Goal: Complete application form

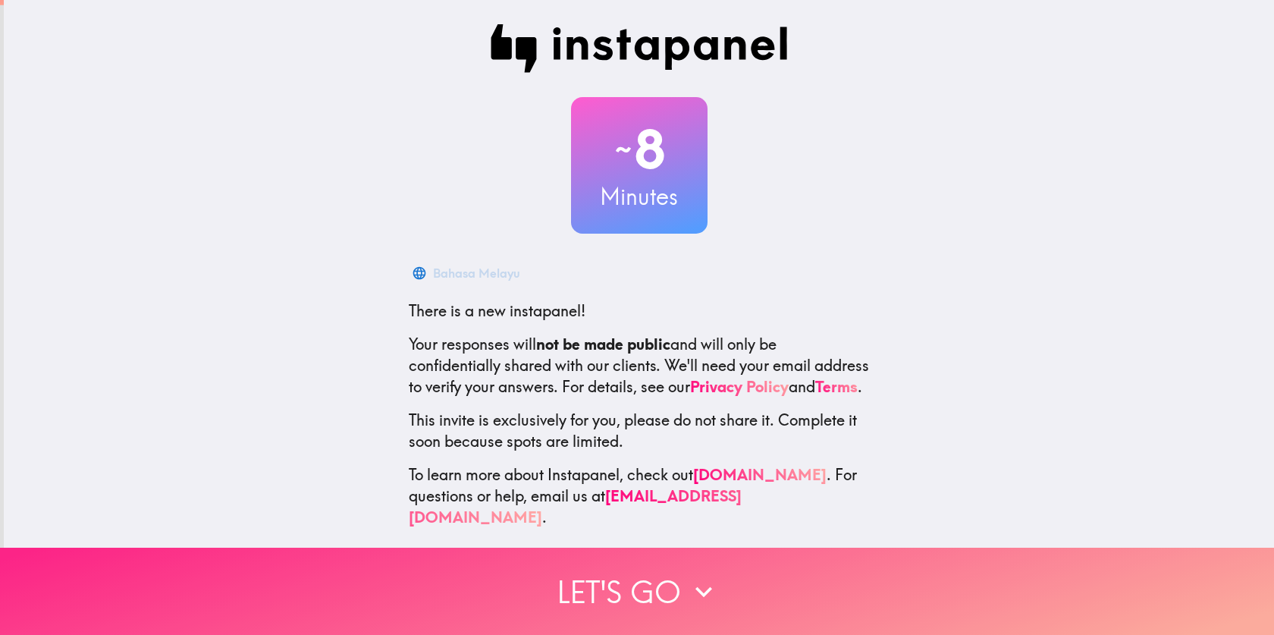
click at [615, 577] on button "Let's go" at bounding box center [637, 591] width 1274 height 87
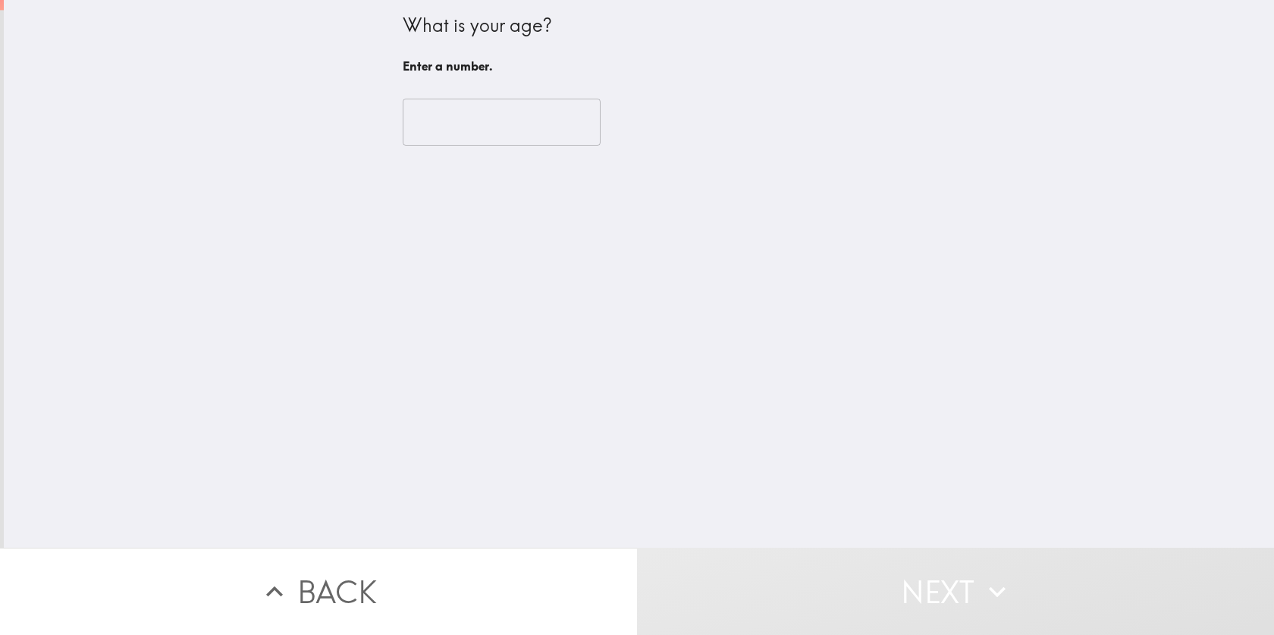
click at [494, 101] on input "number" at bounding box center [502, 122] width 198 height 47
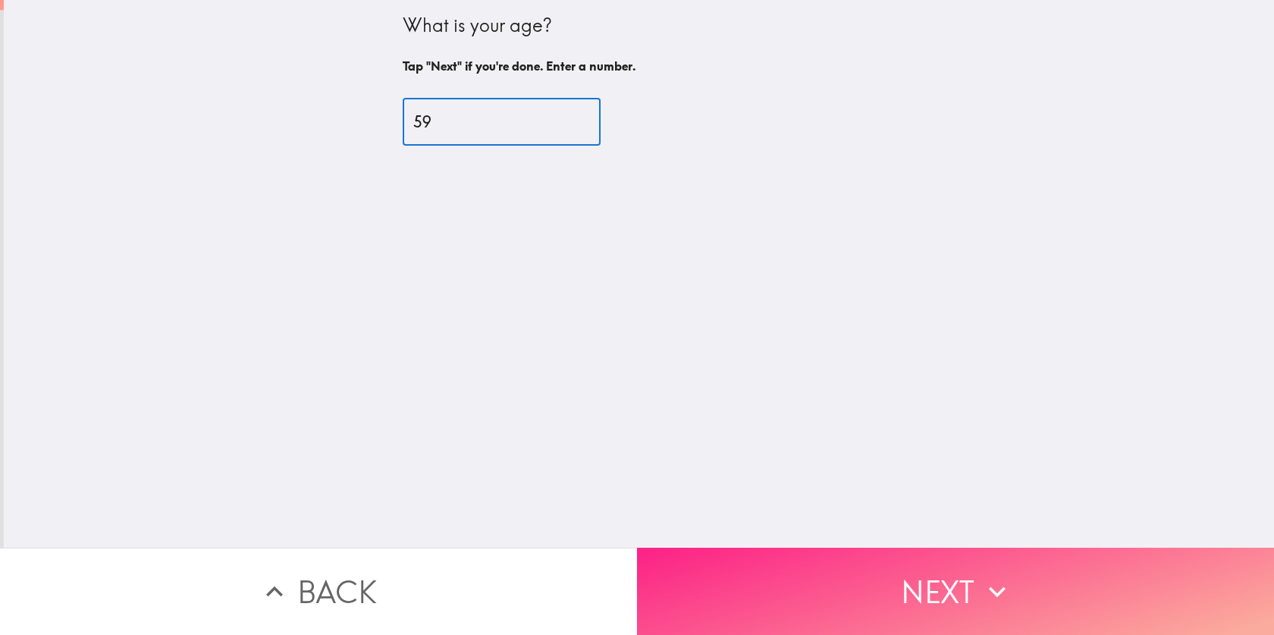
type input "59"
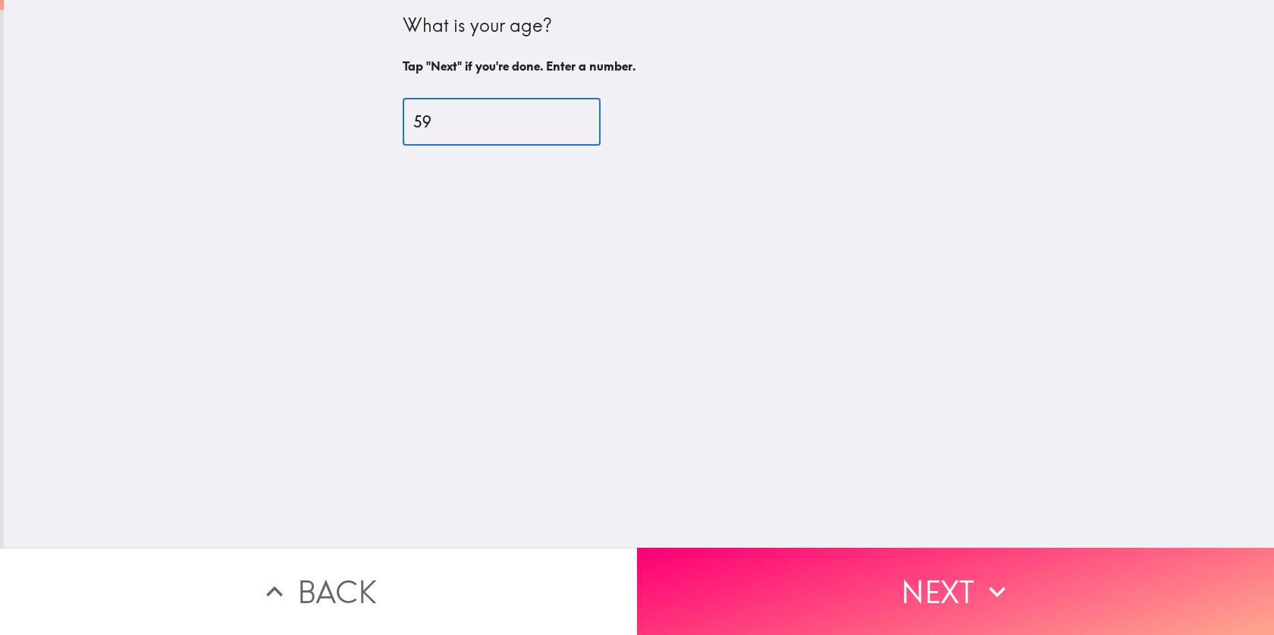
drag, startPoint x: 918, startPoint y: 540, endPoint x: 911, endPoint y: 552, distance: 13.9
click at [917, 548] on button "Next" at bounding box center [955, 591] width 637 height 87
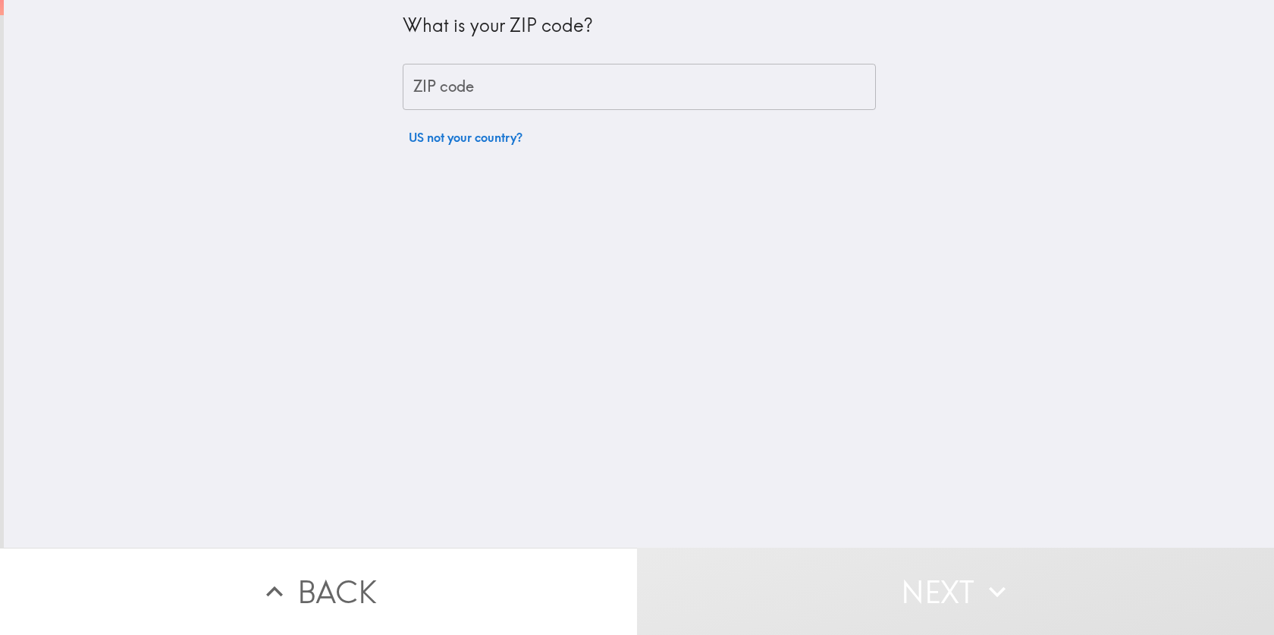
click at [526, 83] on input "ZIP code" at bounding box center [639, 87] width 473 height 47
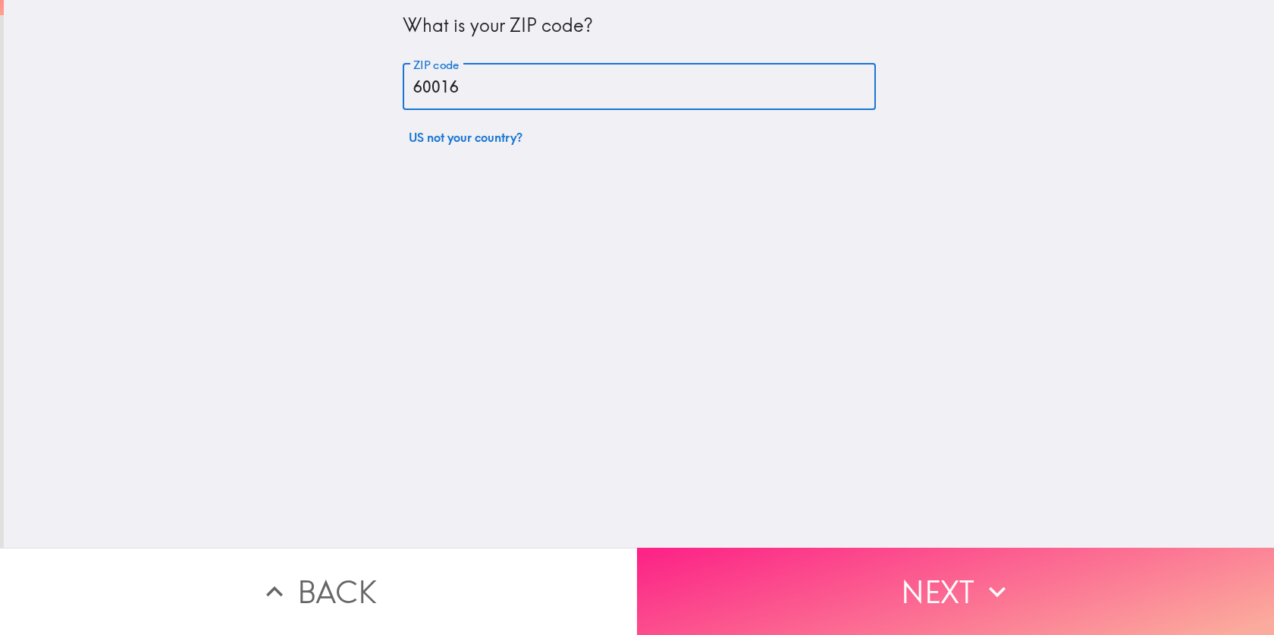
type input "60016"
click at [837, 585] on button "Next" at bounding box center [955, 591] width 637 height 87
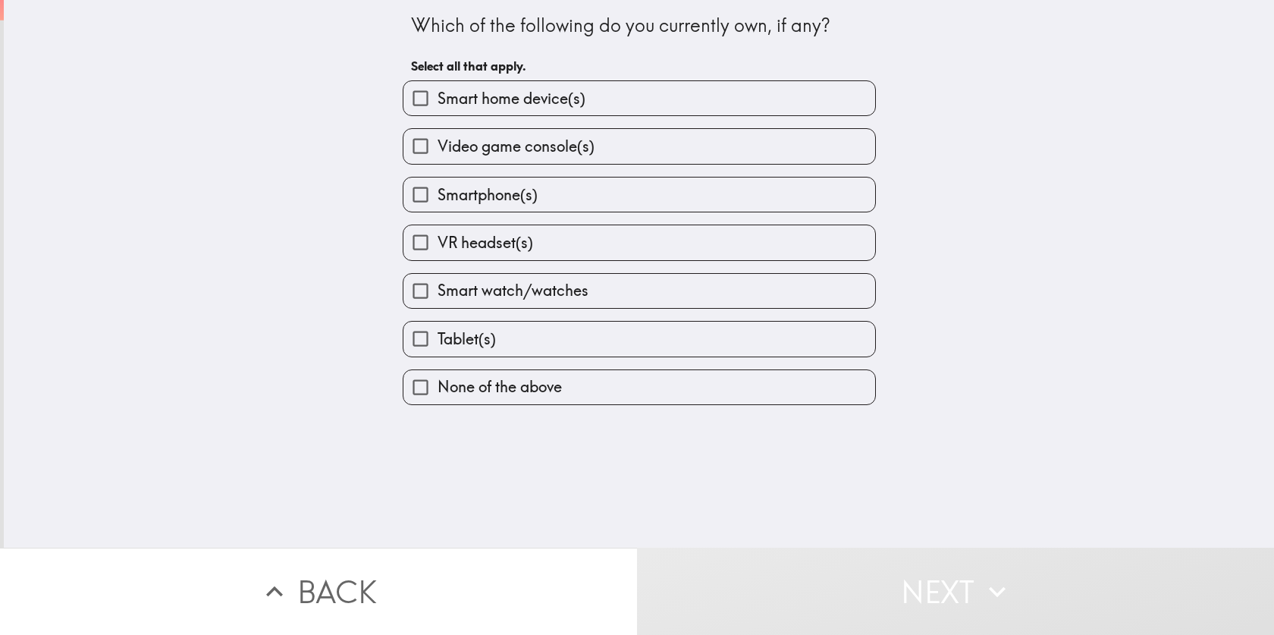
click at [530, 394] on span "None of the above" at bounding box center [500, 386] width 124 height 21
click at [438, 394] on input "None of the above" at bounding box center [420, 387] width 34 height 34
checkbox input "true"
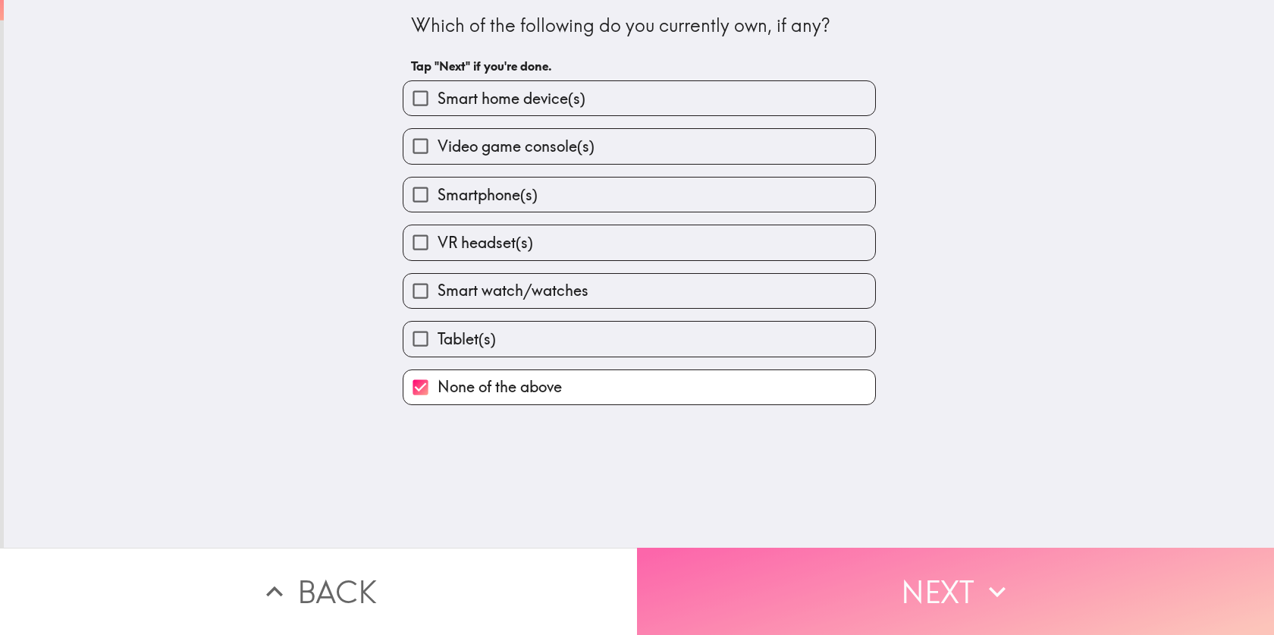
click at [860, 550] on button "Next" at bounding box center [955, 591] width 637 height 87
